Goal: Task Accomplishment & Management: Complete application form

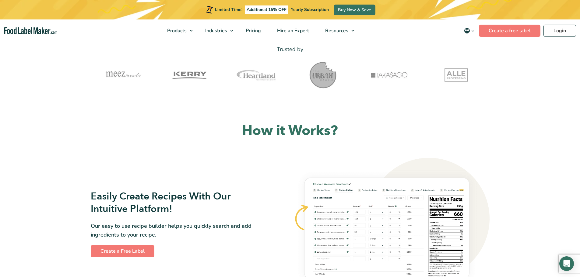
scroll to position [274, 0]
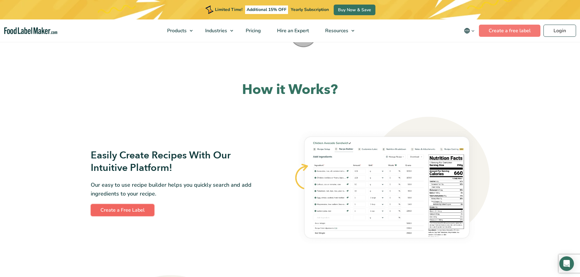
click at [134, 215] on link "Create a Free Label" at bounding box center [123, 210] width 64 height 12
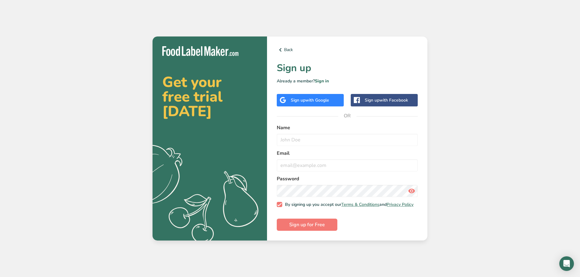
click at [326, 94] on div "Sign up with Google" at bounding box center [310, 100] width 67 height 12
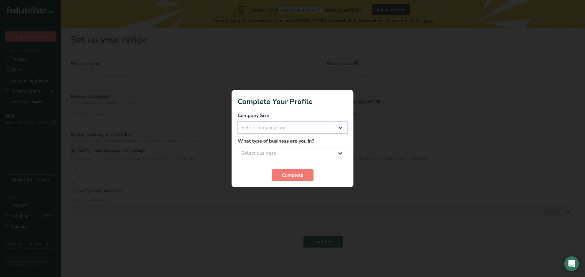
click at [258, 123] on select "Select company size Fewer than 10 Employees 10 to 50 Employees 51 to 500 Employ…" at bounding box center [293, 128] width 110 height 12
click at [256, 129] on select "Select company size Fewer than 10 Employees 10 to 50 Employees 51 to 500 Employ…" at bounding box center [293, 128] width 110 height 12
click at [269, 150] on select "Select business Packaged Food Manufacturer Restaurant & Cafe Bakery Meal Plans …" at bounding box center [293, 153] width 110 height 12
select select "1"
click at [238, 147] on select "Select business Packaged Food Manufacturer Restaurant & Cafe Bakery Meal Plans …" at bounding box center [293, 153] width 110 height 12
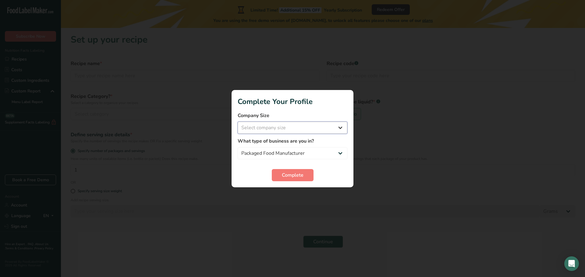
click at [285, 131] on select "Select company size Fewer than 10 Employees 10 to 50 Employees 51 to 500 Employ…" at bounding box center [293, 128] width 110 height 12
select select "1"
click at [238, 122] on select "Select company size Fewer than 10 Employees 10 to 50 Employees 51 to 500 Employ…" at bounding box center [293, 128] width 110 height 12
click at [288, 172] on span "Complete" at bounding box center [293, 175] width 22 height 7
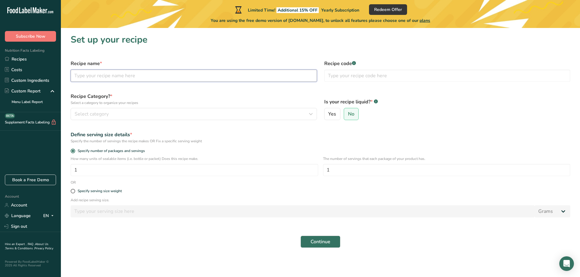
click at [109, 76] on input "text" at bounding box center [194, 76] width 246 height 12
click at [334, 240] on button "Continue" at bounding box center [321, 242] width 40 height 12
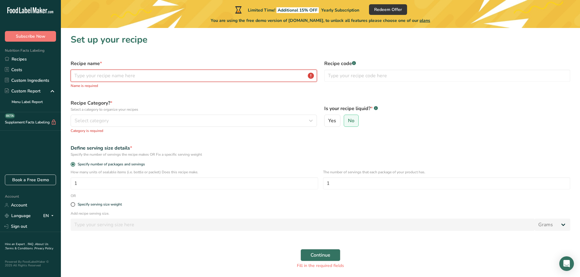
click at [141, 76] on input "text" at bounding box center [194, 76] width 246 height 12
click at [136, 77] on input "text" at bounding box center [194, 76] width 246 height 12
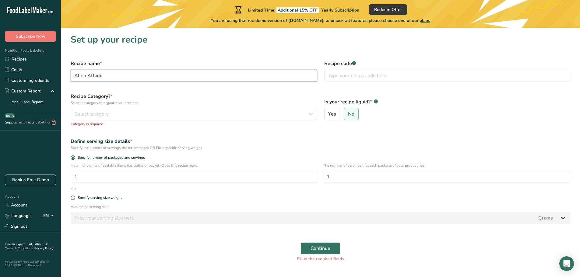
type input "Alien Attack"
click at [407, 86] on form "Recipe name * Alien Attack Recipe code .a-a{fill:#347362;}.b-a{fill:#fff;} Reci…" at bounding box center [320, 161] width 507 height 210
click at [408, 78] on input "text" at bounding box center [447, 76] width 246 height 12
click at [235, 119] on button "Select category" at bounding box center [194, 114] width 246 height 12
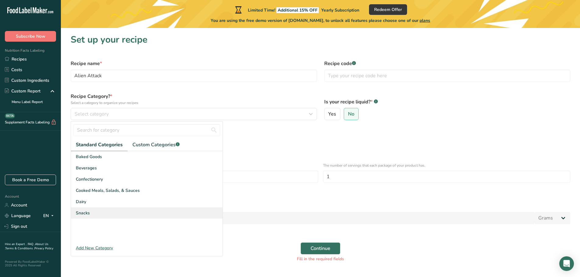
click at [106, 214] on div "Snacks" at bounding box center [147, 213] width 152 height 11
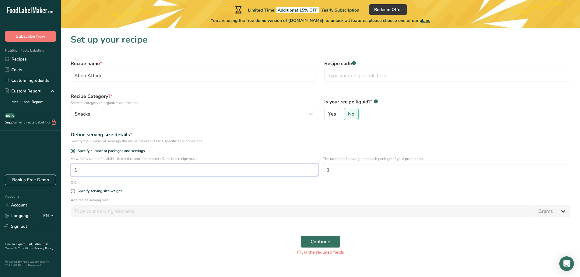
click at [99, 170] on input "1" at bounding box center [195, 170] width 248 height 12
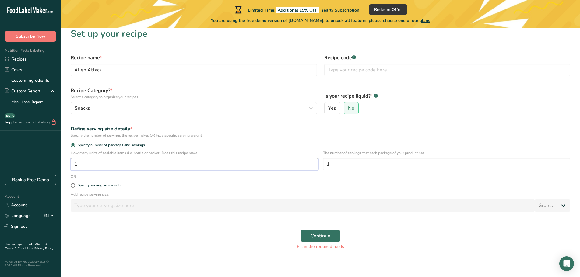
scroll to position [8, 0]
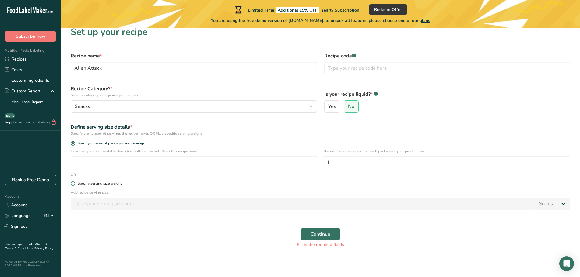
click at [86, 185] on div "Specify serving size weight" at bounding box center [100, 183] width 44 height 5
click at [75, 185] on input "Specify serving size weight" at bounding box center [73, 184] width 4 height 4
radio input "true"
radio input "false"
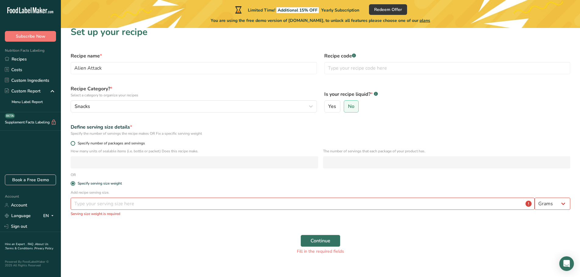
click at [84, 145] on span "Specify number of packages and servings" at bounding box center [110, 143] width 70 height 5
click at [75, 145] on input "Specify number of packages and servings" at bounding box center [73, 144] width 4 height 4
radio input "true"
radio input "false"
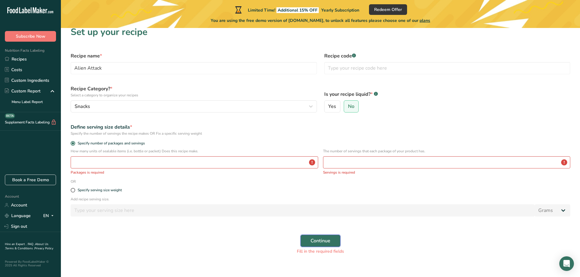
click at [326, 244] on span "Continue" at bounding box center [321, 241] width 20 height 7
click at [191, 158] on input "number" at bounding box center [195, 163] width 248 height 12
type input "1"
click at [380, 161] on input "number" at bounding box center [447, 163] width 248 height 12
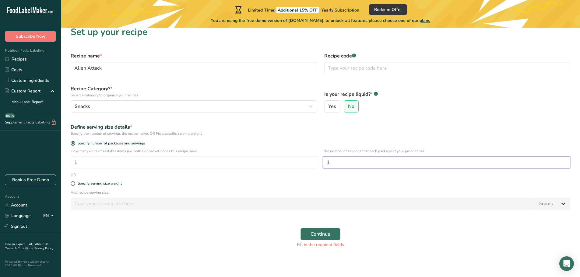
type input "1"
click at [312, 232] on span "Continue" at bounding box center [321, 234] width 20 height 7
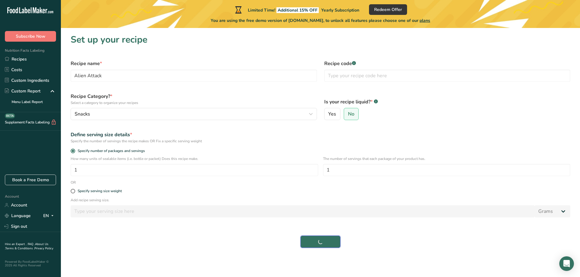
scroll to position [0, 0]
click at [338, 241] on button "Continue" at bounding box center [321, 242] width 40 height 12
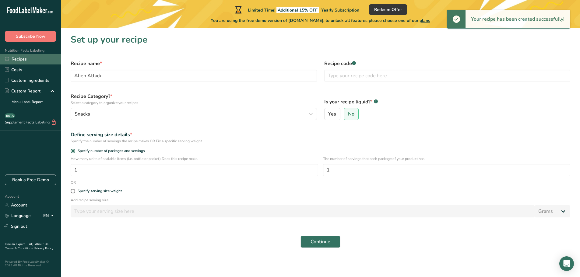
click at [26, 59] on link "Recipes" at bounding box center [30, 59] width 61 height 11
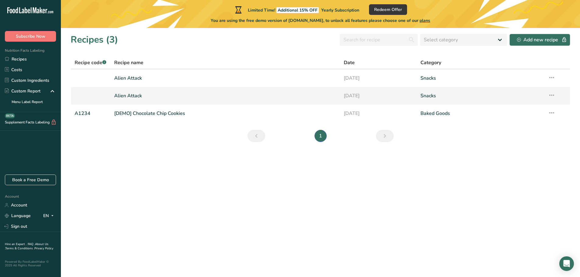
click at [548, 97] on icon at bounding box center [551, 95] width 7 height 11
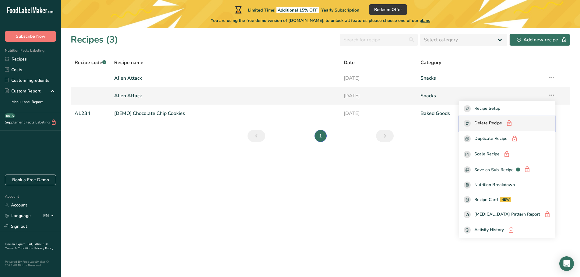
click at [491, 127] on span "Delete Recipe" at bounding box center [488, 124] width 28 height 8
click at [471, 124] on rect "button" at bounding box center [467, 123] width 7 height 7
click at [434, 157] on section "Recipes (3) Select category All Baked Goods Beverages Confectionery Cooked Meal…" at bounding box center [320, 152] width 519 height 249
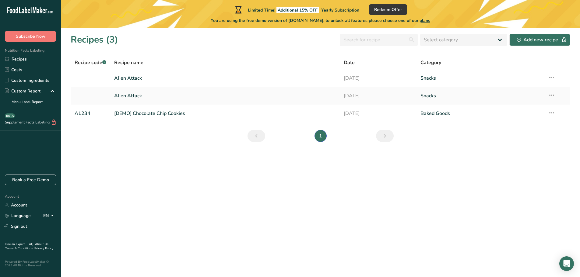
click at [181, 144] on section "Recipes (3) Select category All Baked Goods Beverages Confectionery Cooked Meal…" at bounding box center [320, 152] width 519 height 249
click at [30, 203] on link "Account" at bounding box center [30, 205] width 61 height 11
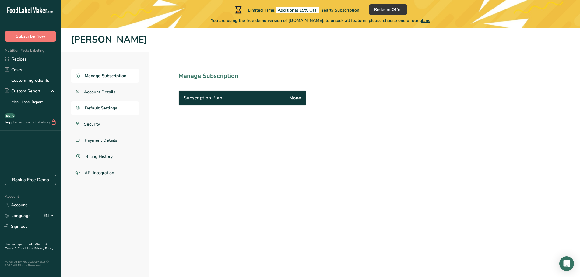
click at [117, 105] on span "Default Settings" at bounding box center [101, 108] width 33 height 6
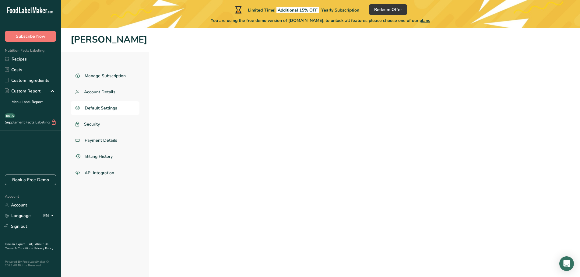
select select
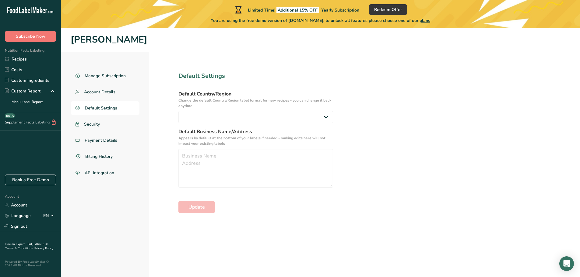
click at [112, 85] on ul "Manage Subscription Account Details Default Settings Security Payment Details B…" at bounding box center [105, 124] width 69 height 111
click at [112, 90] on span "Account Details" at bounding box center [100, 92] width 32 height 6
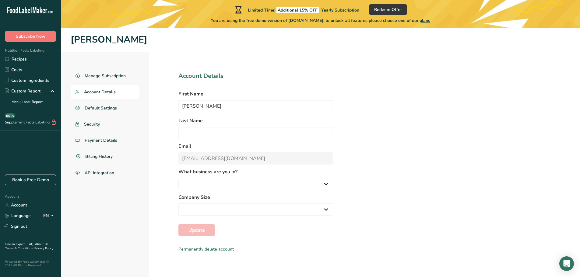
select select
click at [125, 76] on span "Manage Subscription" at bounding box center [106, 76] width 42 height 6
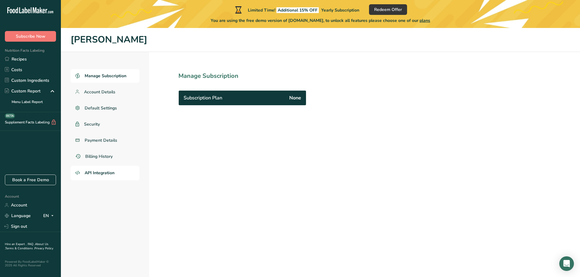
click at [113, 176] on span "API Integration" at bounding box center [100, 173] width 30 height 6
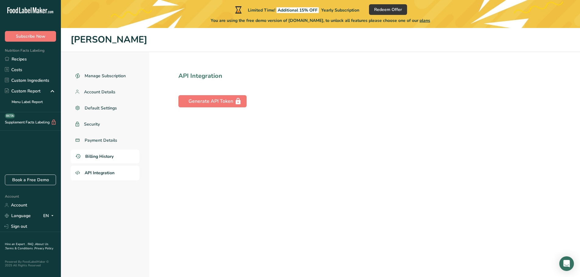
click at [113, 162] on link "Billing History" at bounding box center [105, 157] width 69 height 14
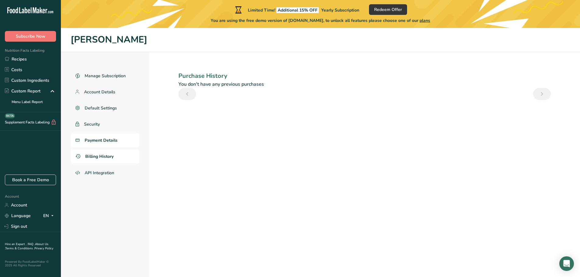
click at [119, 139] on link "Payment Details" at bounding box center [105, 141] width 69 height 14
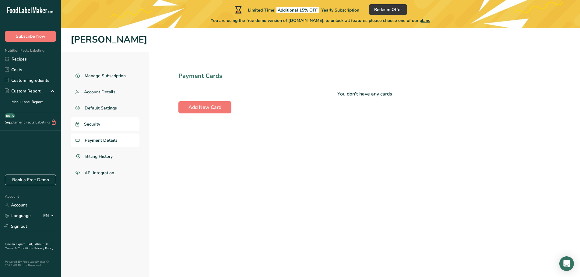
click at [117, 122] on link "Security" at bounding box center [105, 125] width 69 height 14
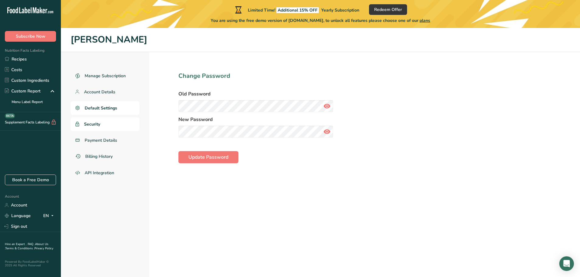
click at [116, 111] on span "Default Settings" at bounding box center [101, 108] width 33 height 6
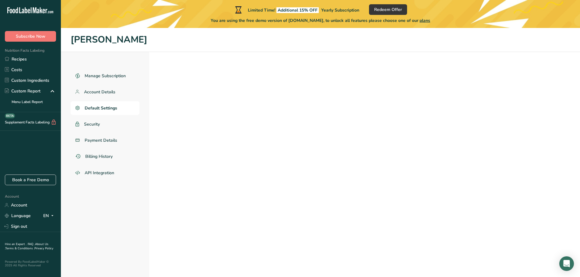
select select
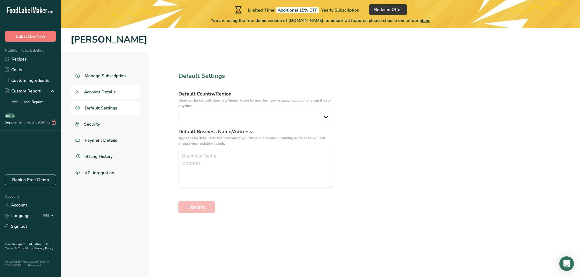
click at [111, 89] on span "Account Details" at bounding box center [100, 92] width 32 height 6
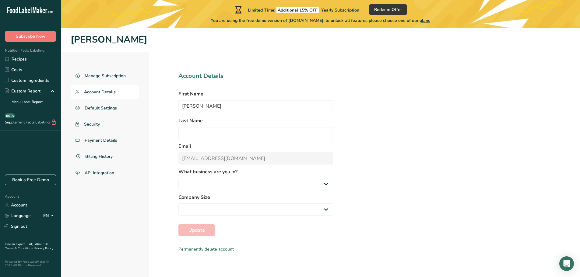
select select
